Goal: Information Seeking & Learning: Learn about a topic

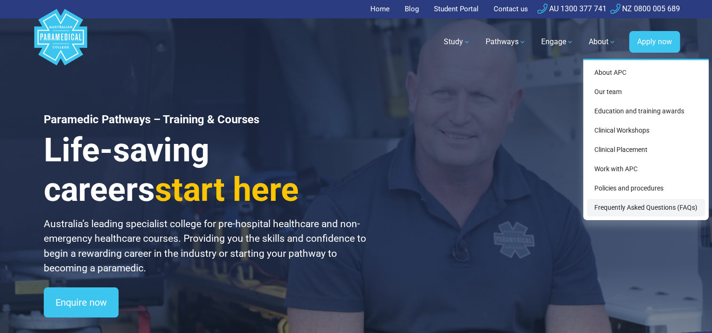
click at [635, 203] on link "Frequently Asked Questions (FAQs)" at bounding box center [646, 207] width 118 height 17
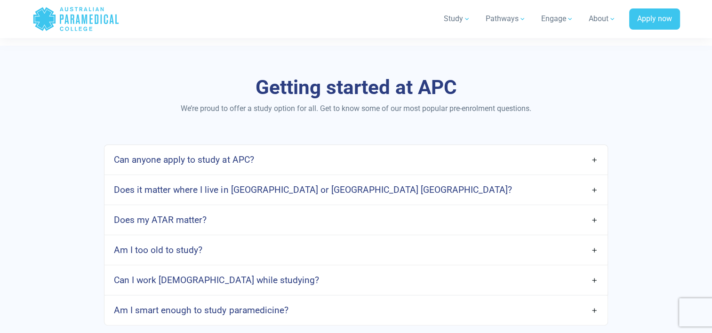
scroll to position [470, 0]
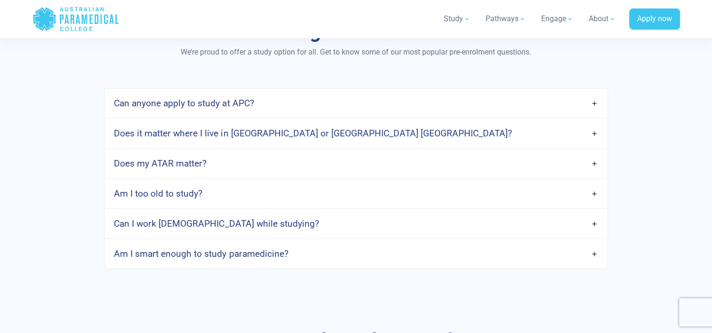
click at [497, 251] on link "Am I smart enough to study paramedicine?" at bounding box center [355, 254] width 502 height 22
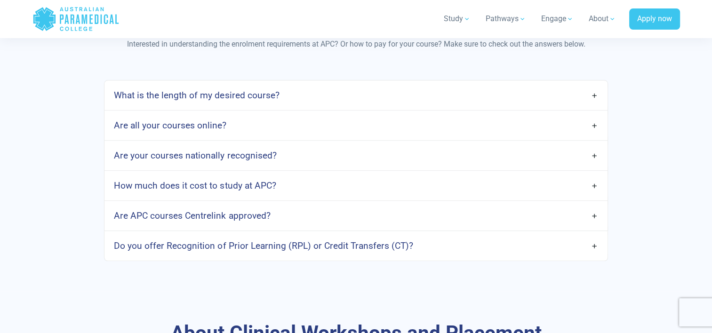
scroll to position [1073, 0]
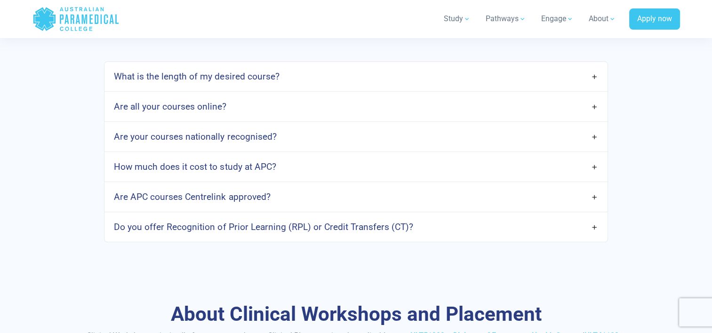
click at [498, 164] on link "How much does it cost to study at APC?" at bounding box center [355, 167] width 502 height 22
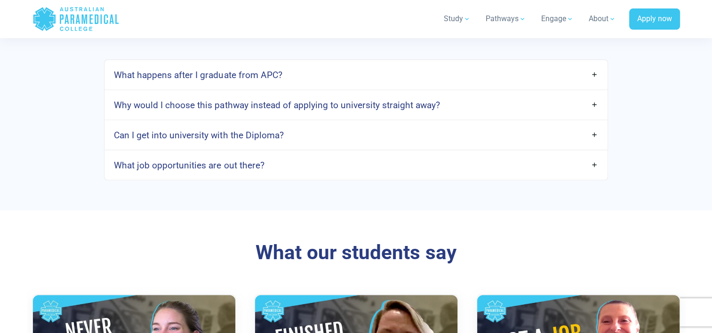
scroll to position [1694, 0]
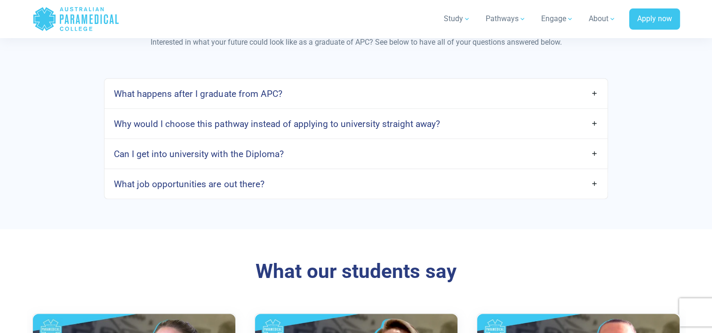
click at [488, 126] on link "Why would I choose this pathway instead of applying to university straight away?" at bounding box center [355, 123] width 502 height 22
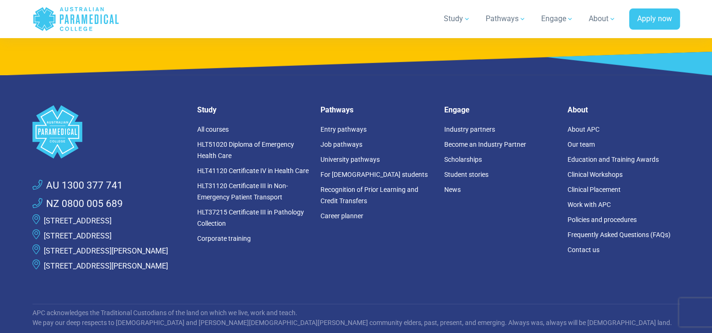
scroll to position [2992, 0]
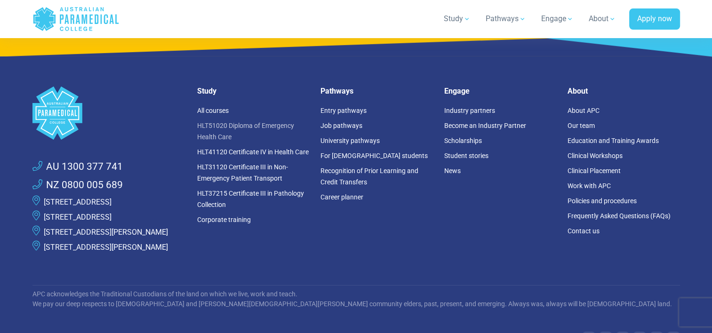
click at [245, 122] on link "HLT51020 Diploma of Emergency Health Care" at bounding box center [245, 131] width 97 height 19
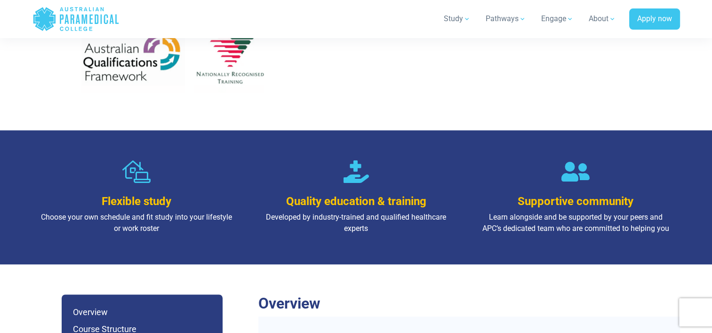
scroll to position [874, 0]
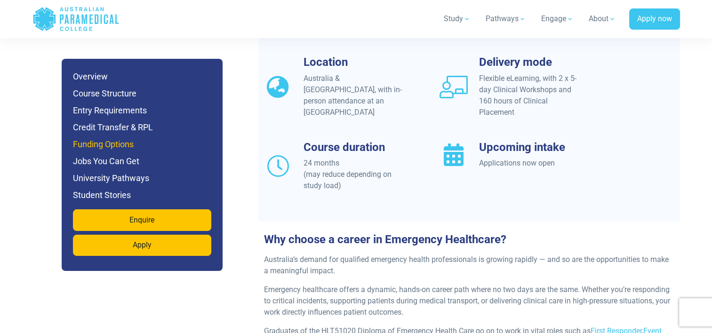
click at [124, 140] on h6 "Funding Options" at bounding box center [142, 144] width 138 height 13
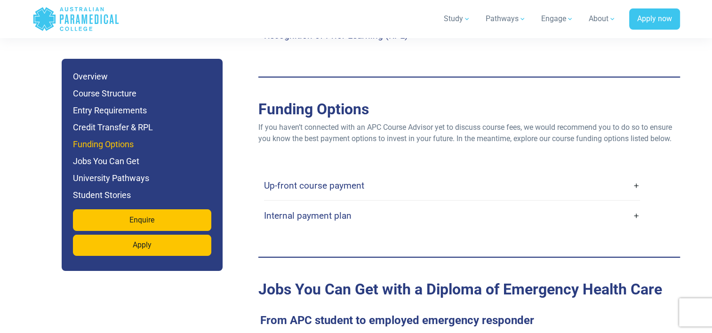
scroll to position [2898, 0]
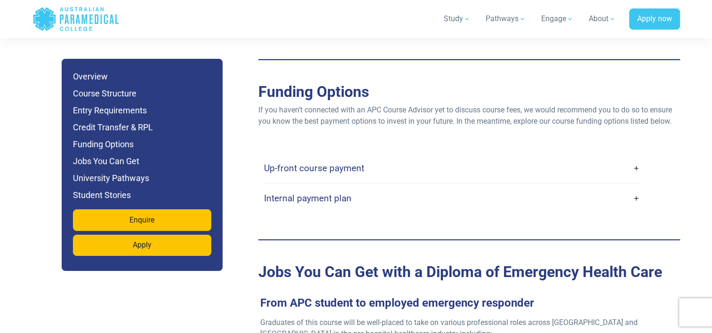
click at [460, 157] on link "Up-front course payment" at bounding box center [452, 168] width 376 height 22
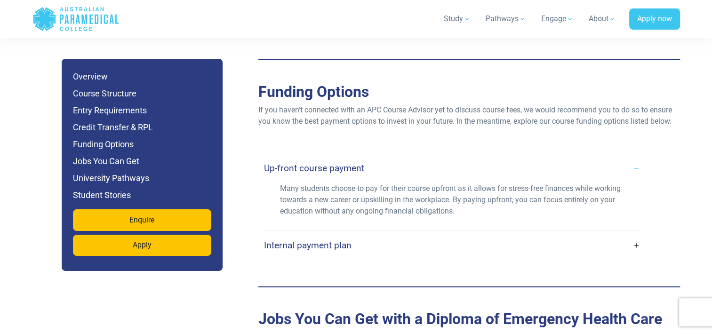
click at [443, 234] on link "Internal payment plan" at bounding box center [452, 245] width 376 height 22
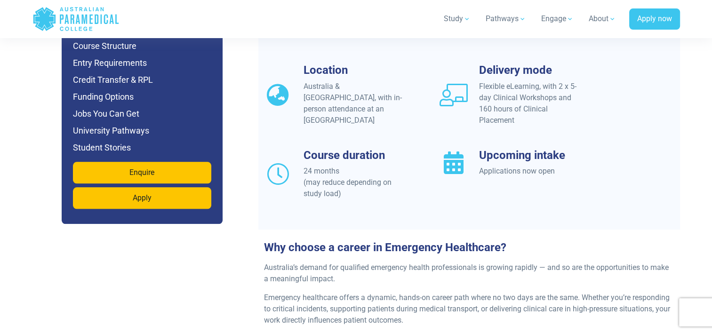
scroll to position [702, 0]
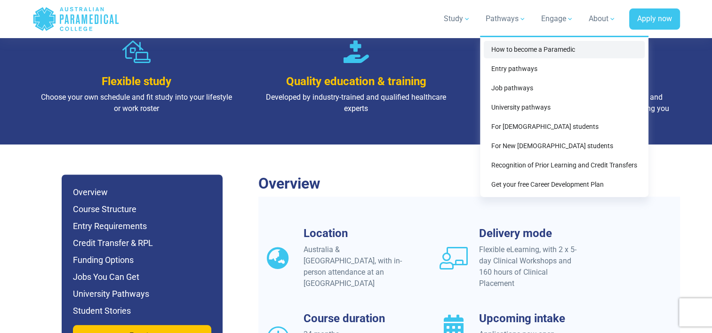
click at [509, 53] on link "How to become a Paramedic" at bounding box center [564, 49] width 161 height 17
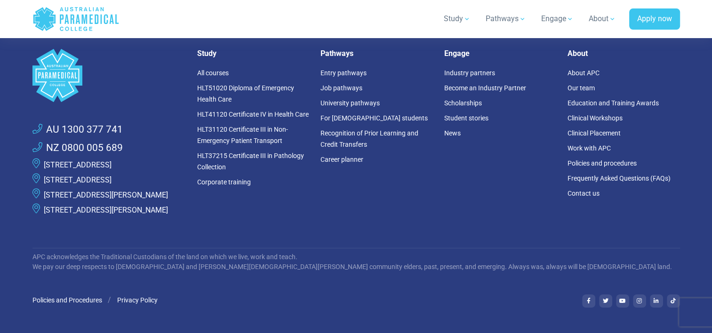
scroll to position [3218, 0]
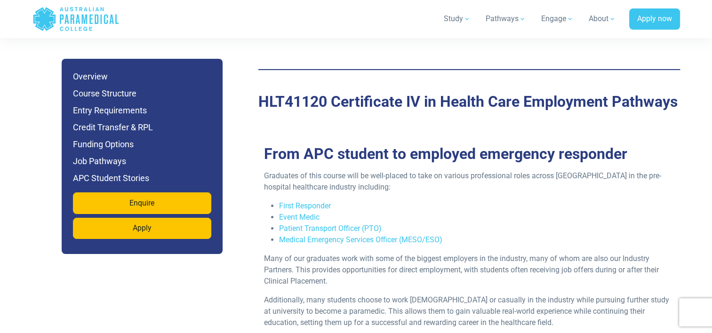
scroll to position [3347, 0]
